Goal: Navigation & Orientation: Find specific page/section

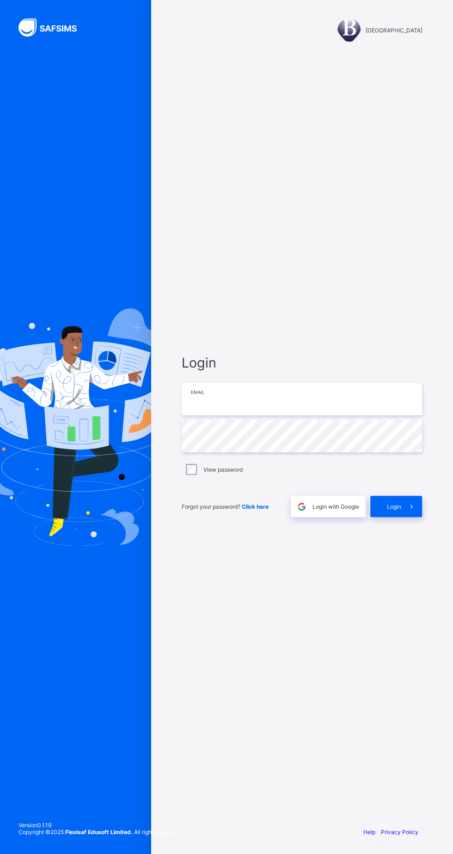
click at [215, 415] on input "email" at bounding box center [302, 399] width 241 height 32
type input "**********"
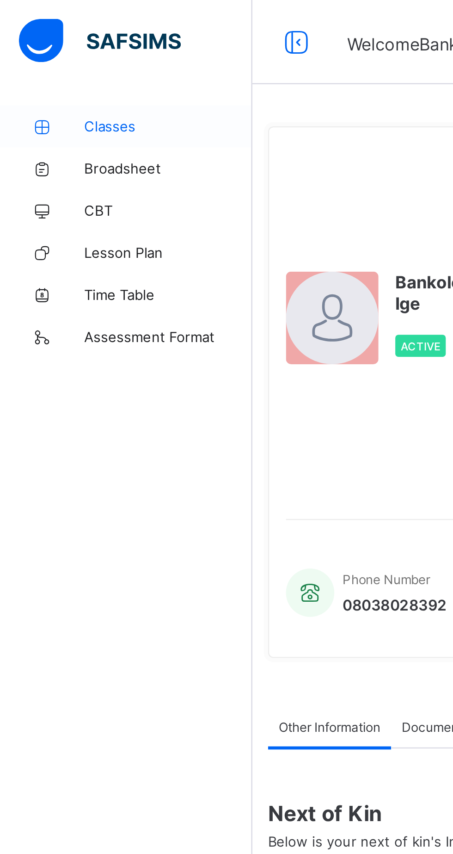
click at [52, 56] on span "Classes" at bounding box center [74, 55] width 74 height 7
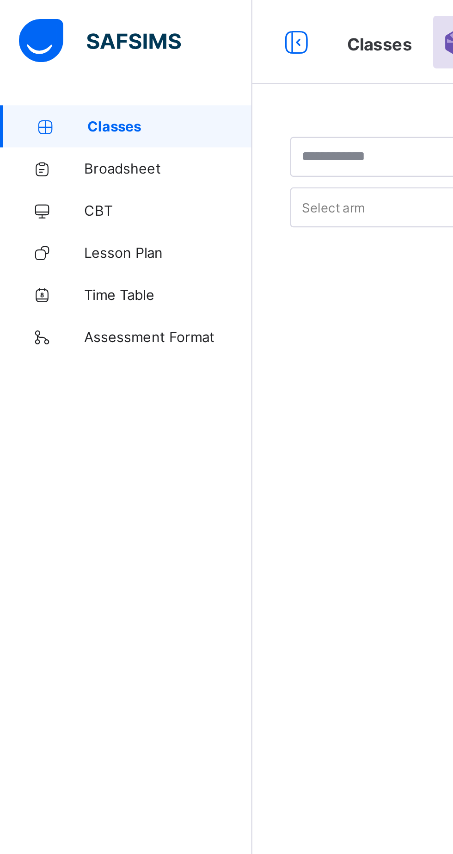
click at [59, 55] on span "Classes" at bounding box center [74, 55] width 73 height 7
click at [58, 59] on link "Classes" at bounding box center [55, 55] width 111 height 19
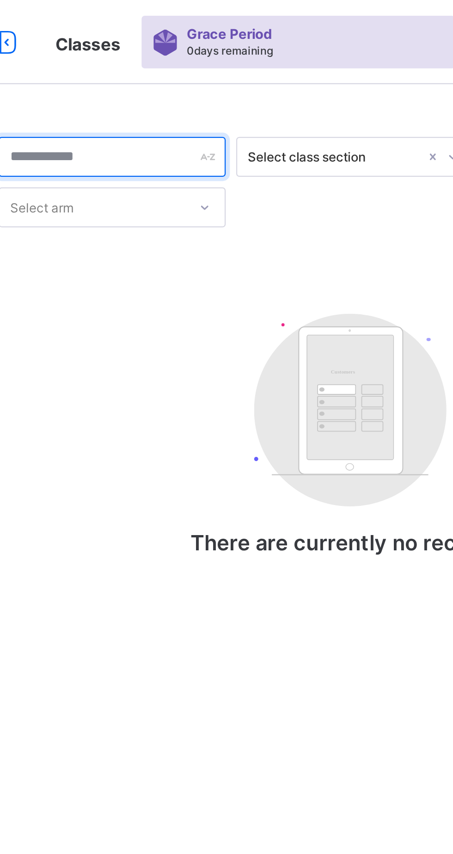
click at [220, 68] on div at bounding box center [178, 69] width 100 height 18
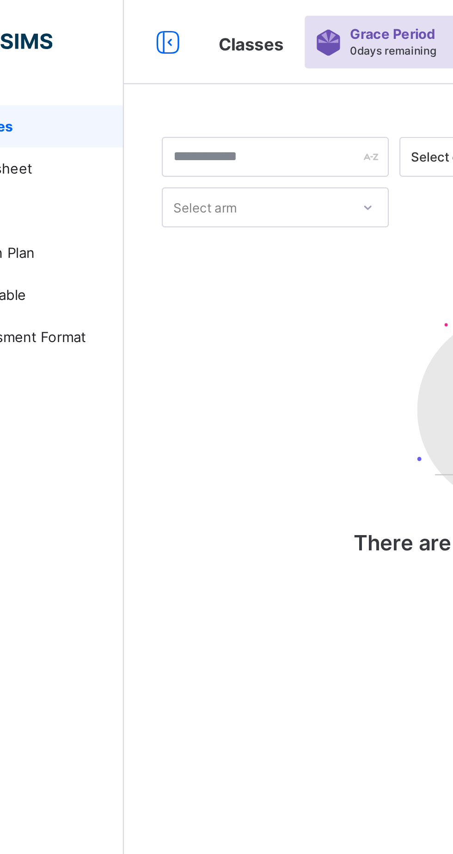
click at [174, 19] on span "Classes" at bounding box center [167, 19] width 29 height 9
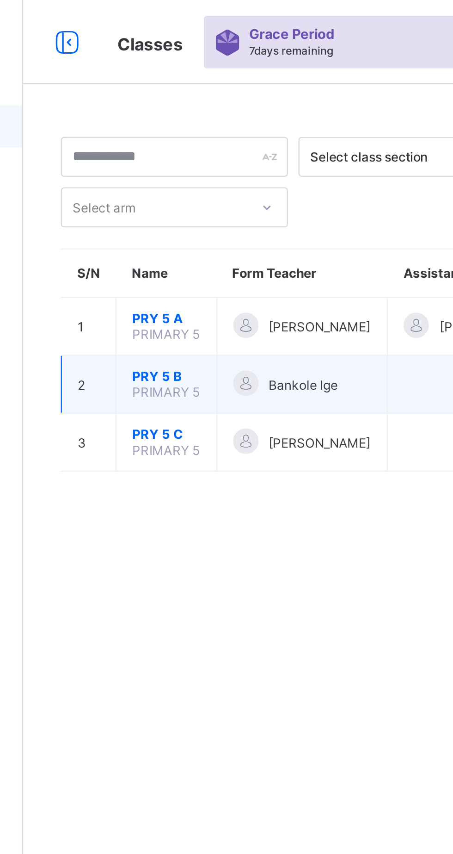
click at [163, 176] on span "PRIMARY 5" at bounding box center [174, 172] width 30 height 7
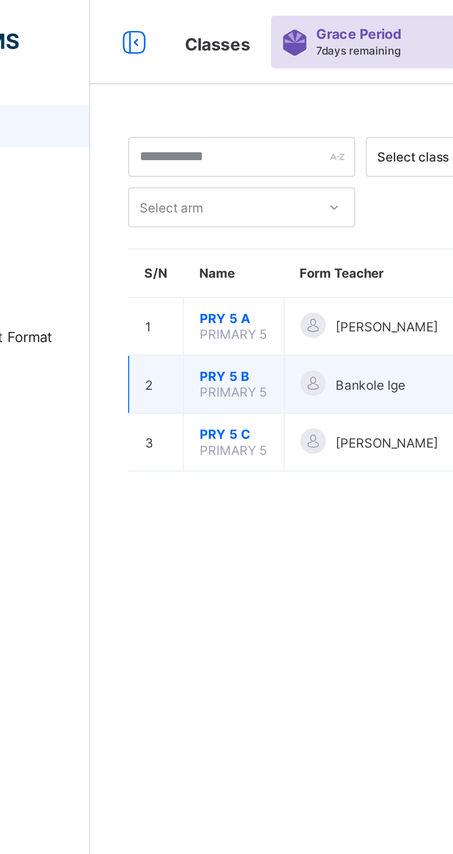
click at [178, 169] on span "PRY 5 B" at bounding box center [174, 165] width 30 height 7
